Goal: Information Seeking & Learning: Learn about a topic

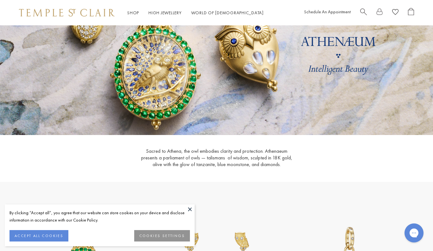
scroll to position [66, 0]
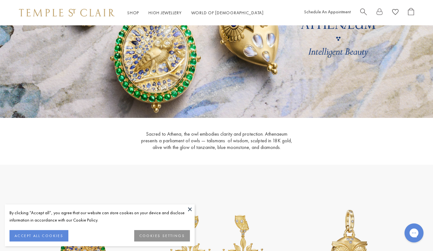
click at [178, 138] on p "Sacred to Athena, the owl embodies clarity and protection. Athenaeum presents a…" at bounding box center [217, 141] width 158 height 20
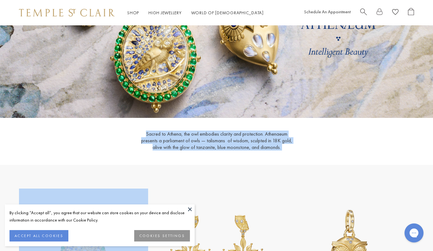
click at [178, 138] on p "Sacred to Athena, the owl embodies clarity and protection. Athenaeum presents a…" at bounding box center [217, 141] width 158 height 20
click at [268, 151] on div "Sacred to Athena, the owl embodies clarity and protection. Athenaeum presents a…" at bounding box center [217, 142] width 158 height 22
click at [267, 147] on p "Sacred to Athena, the owl embodies clarity and protection. Athenaeum presents a…" at bounding box center [217, 141] width 158 height 20
click at [337, 134] on div "Sacred to Athena, the owl embodies clarity and protection. Athenaeum presents a…" at bounding box center [216, 142] width 395 height 22
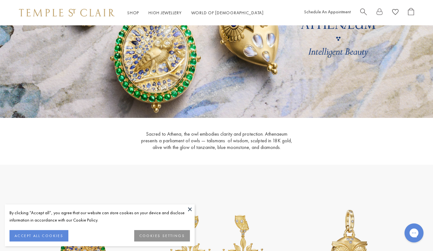
click at [149, 132] on p "Sacred to Athena, the owl embodies clarity and protection. Athenaeum presents a…" at bounding box center [217, 141] width 158 height 20
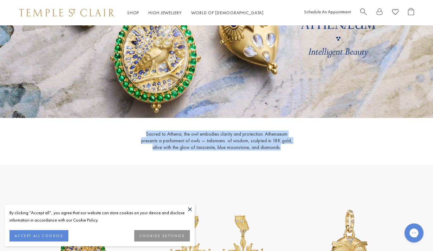
drag, startPoint x: 139, startPoint y: 133, endPoint x: 266, endPoint y: 146, distance: 127.7
click at [266, 146] on p "Sacred to Athena, the owl embodies clarity and protection. Athenaeum presents a…" at bounding box center [217, 141] width 158 height 20
copy p "Sacred to Athena, the owl embodies clarity and protection. Athenaeum presents a…"
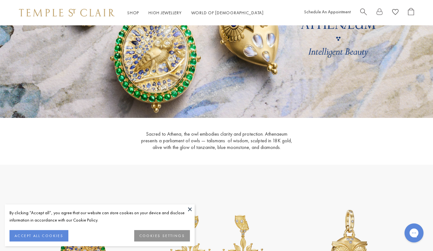
click at [271, 147] on p "Sacred to Athena, the owl embodies clarity and protection. Athenaeum presents a…" at bounding box center [217, 141] width 158 height 20
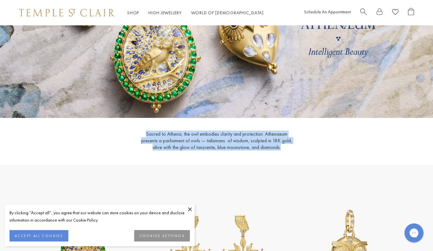
drag, startPoint x: 273, startPoint y: 148, endPoint x: 129, endPoint y: 124, distance: 145.5
copy p "Sacred to Athena, the owl embodies clarity and protection. Athenaeum presents a…"
